Goal: Task Accomplishment & Management: Manage account settings

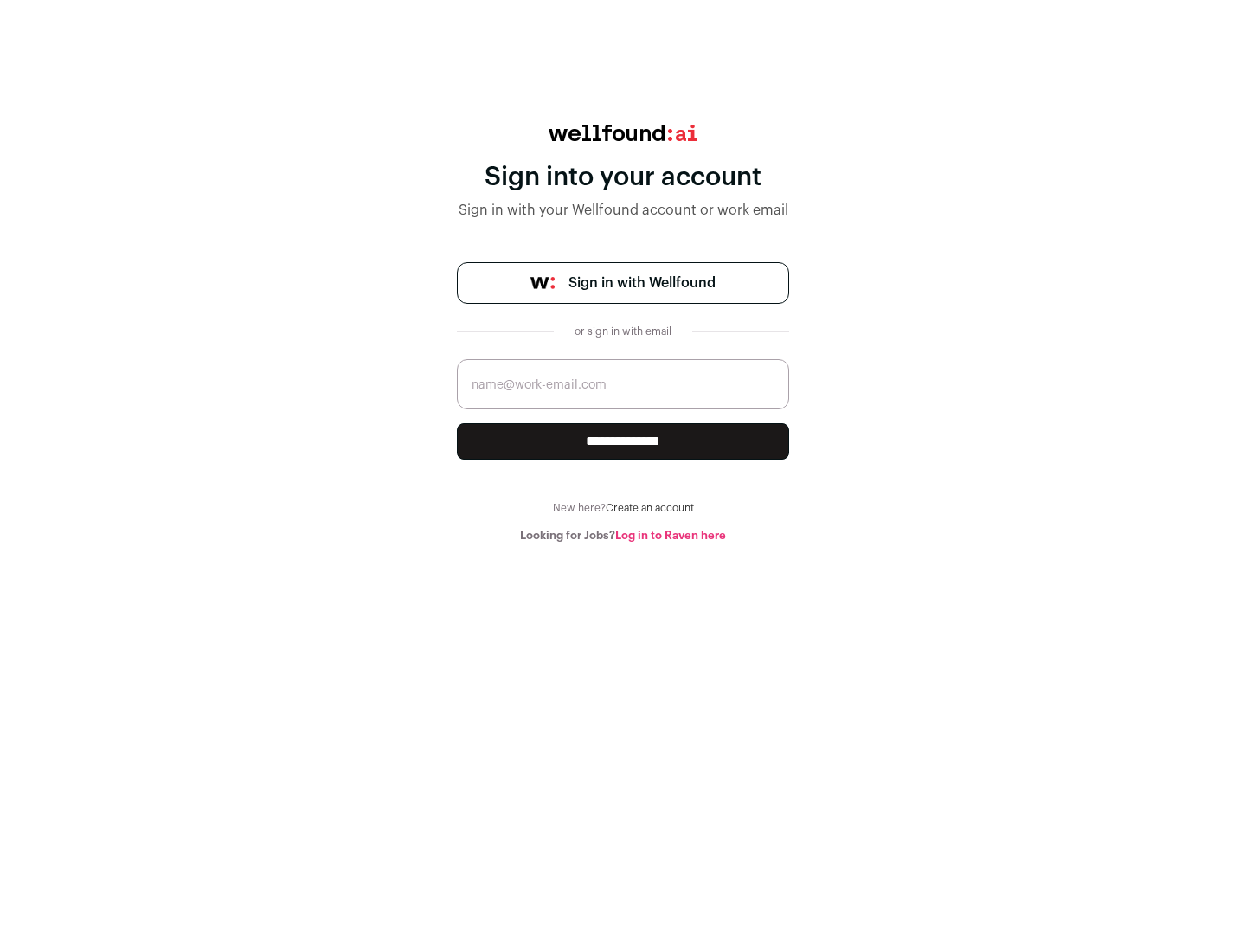
click at [641, 283] on span "Sign in with Wellfound" at bounding box center [642, 283] width 147 height 21
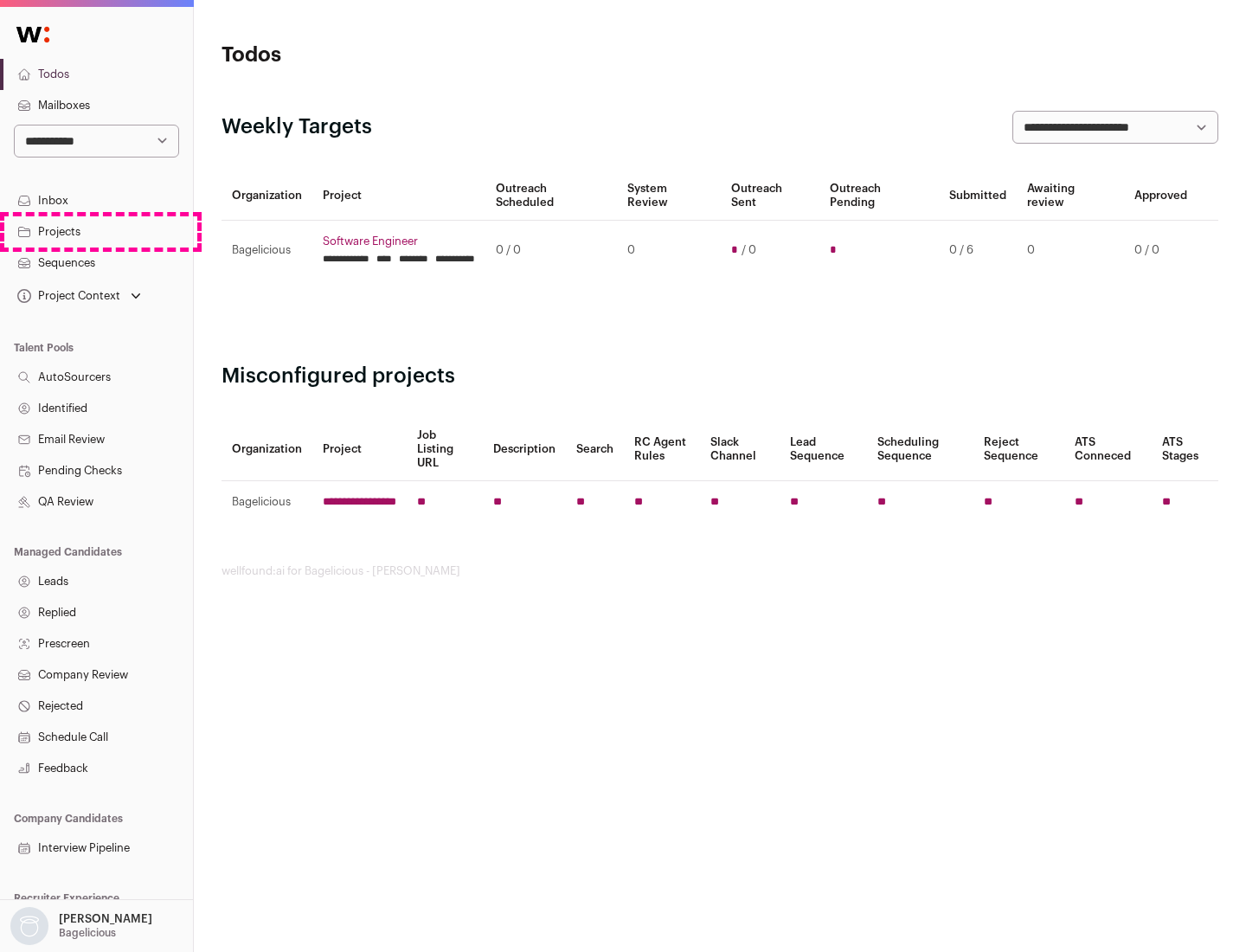
click at [97, 231] on link "Projects" at bounding box center [97, 231] width 193 height 31
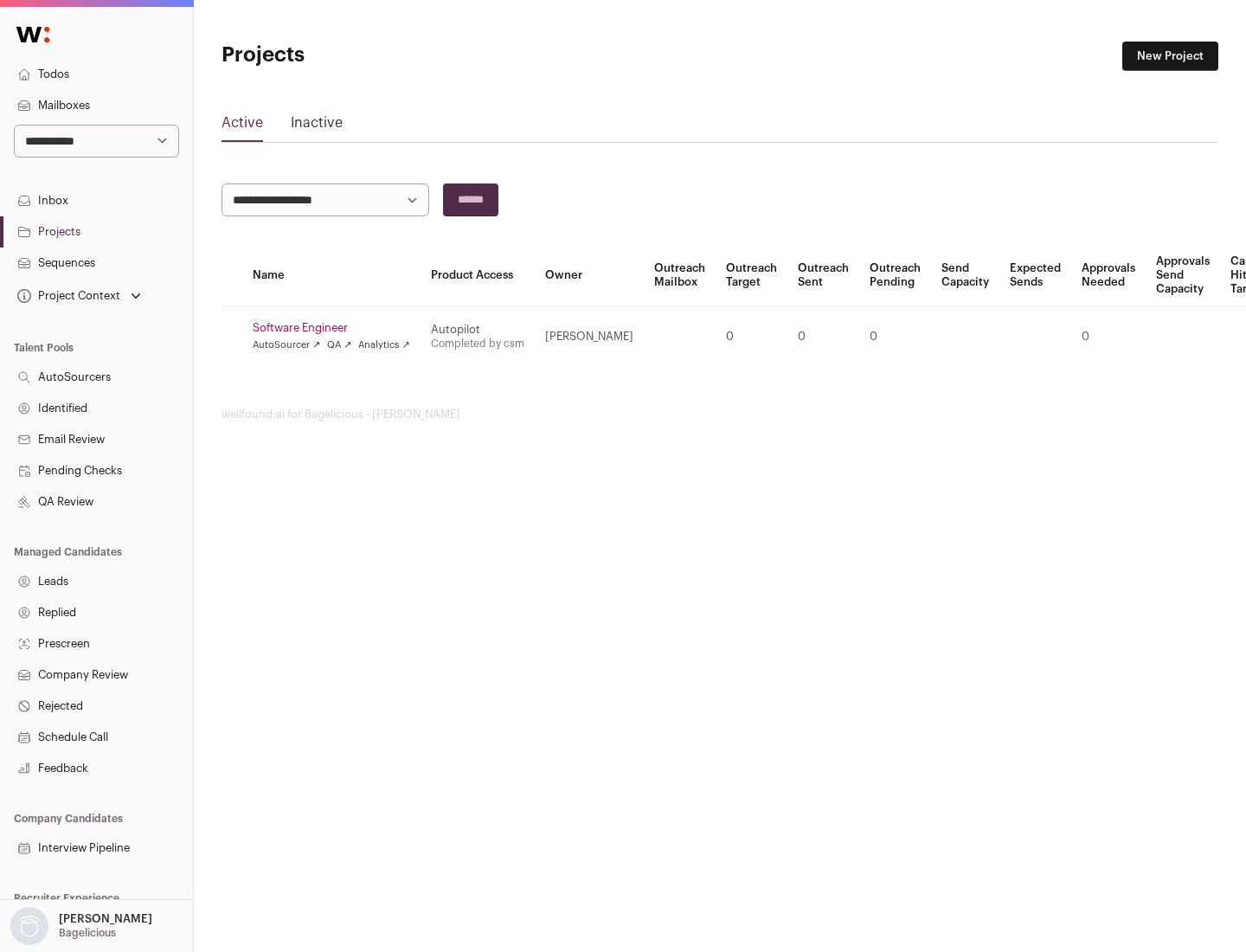
click at [336, 328] on link "Software Engineer" at bounding box center [331, 328] width 157 height 14
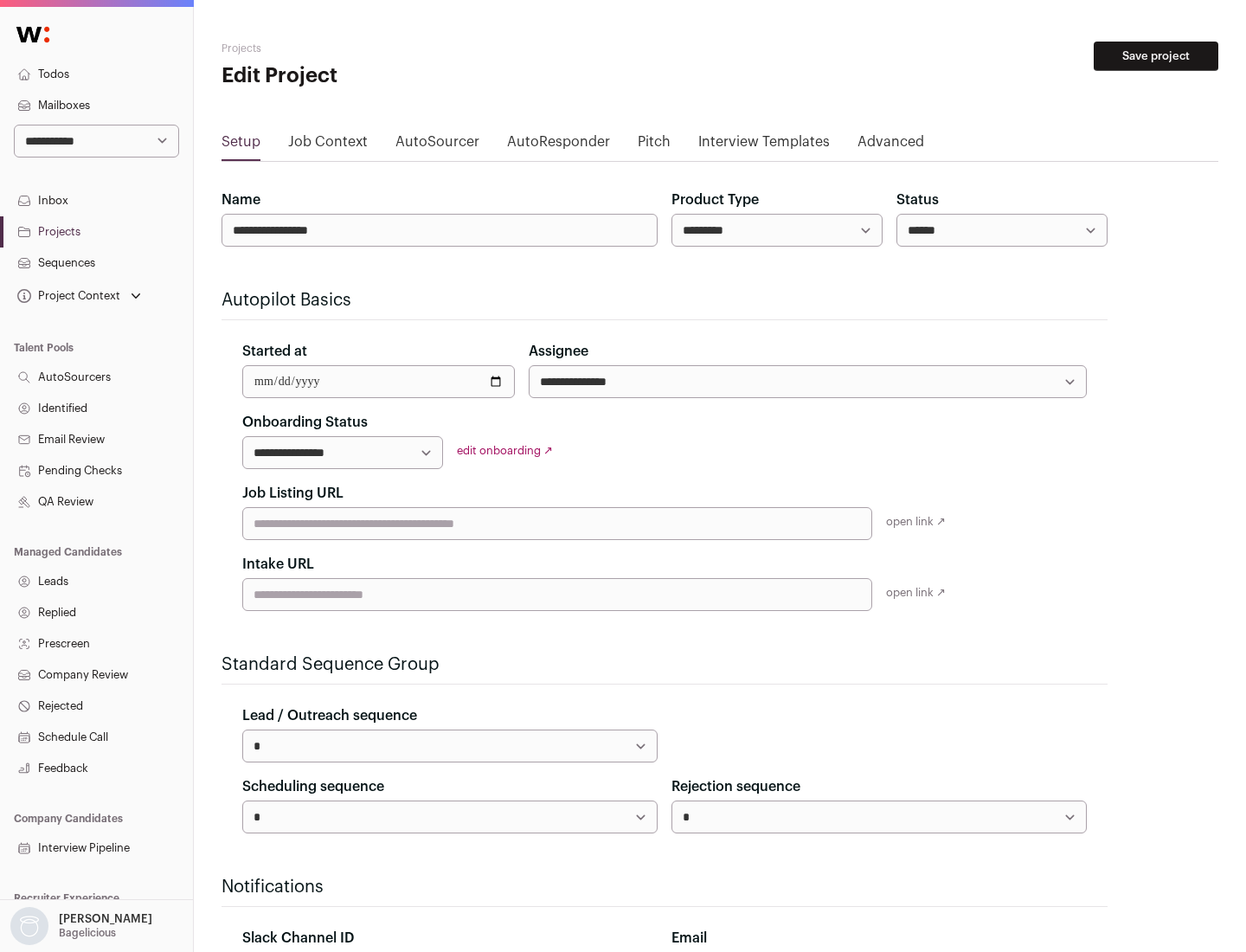
click at [1156, 57] on button "Save project" at bounding box center [1155, 57] width 124 height 30
